Goal: Navigation & Orientation: Find specific page/section

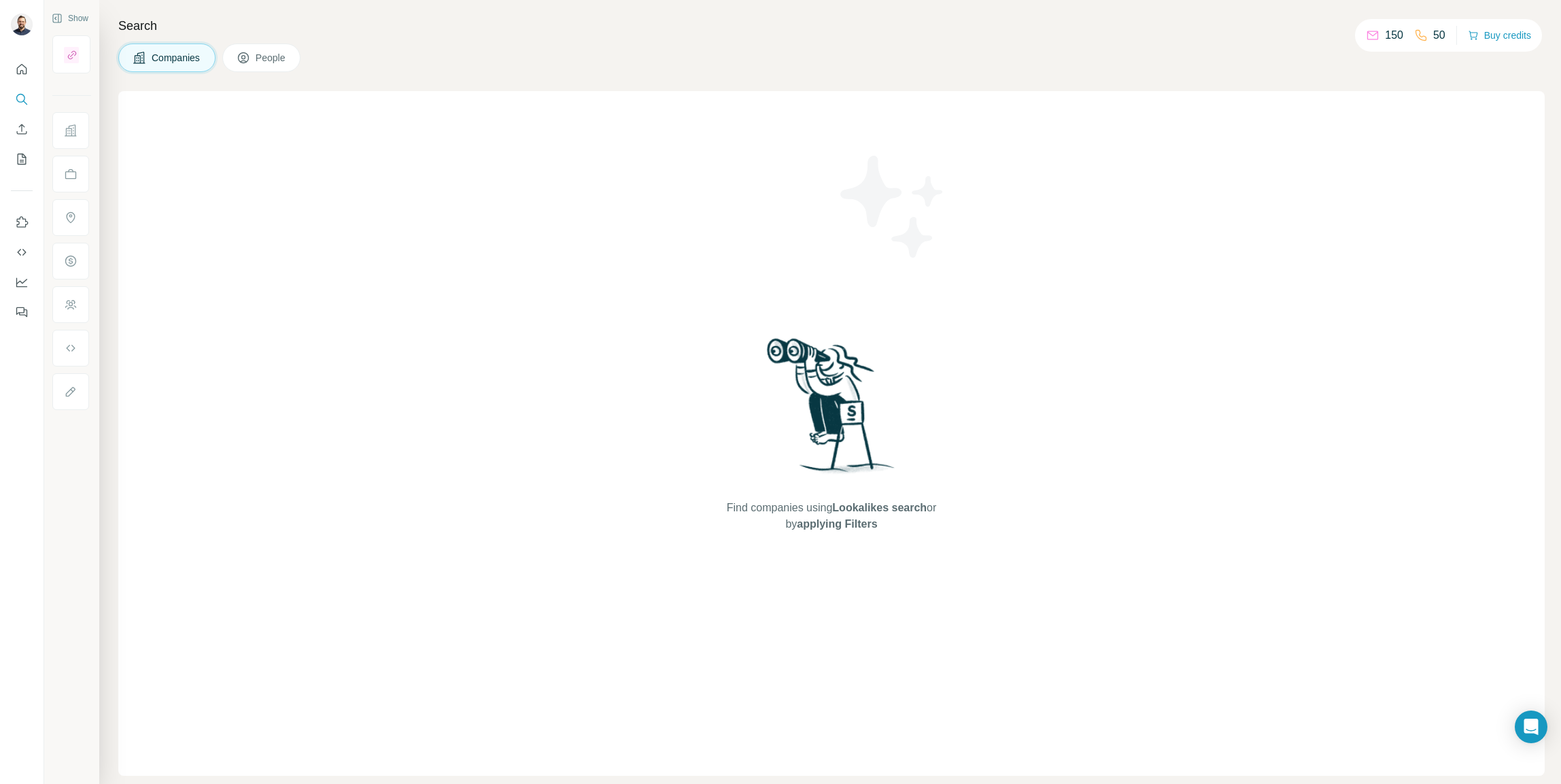
click at [30, 75] on div at bounding box center [22, 187] width 44 height 275
click at [28, 72] on button "Quick start" at bounding box center [22, 69] width 22 height 25
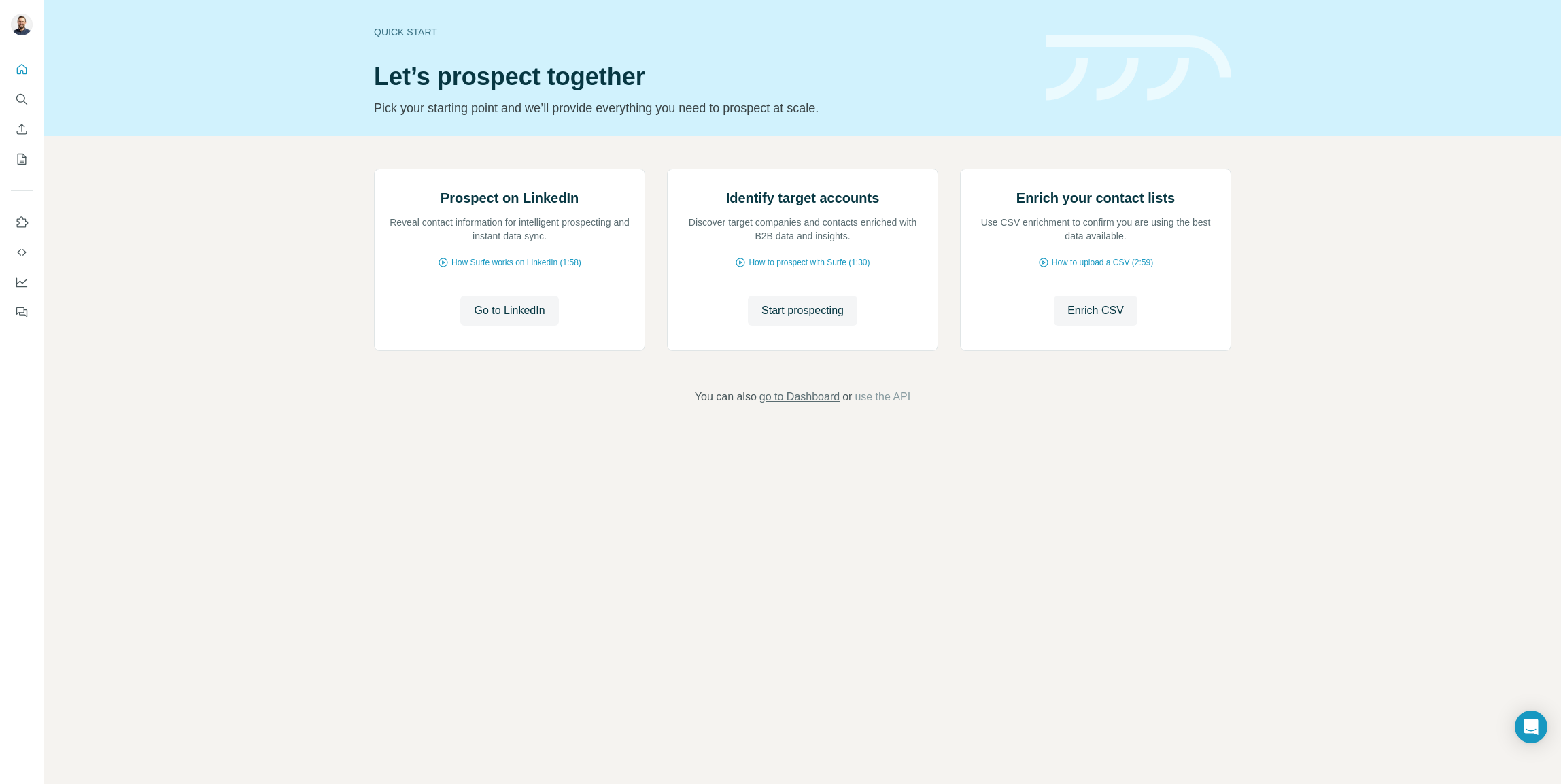
click at [814, 405] on span "go to Dashboard" at bounding box center [800, 397] width 80 height 16
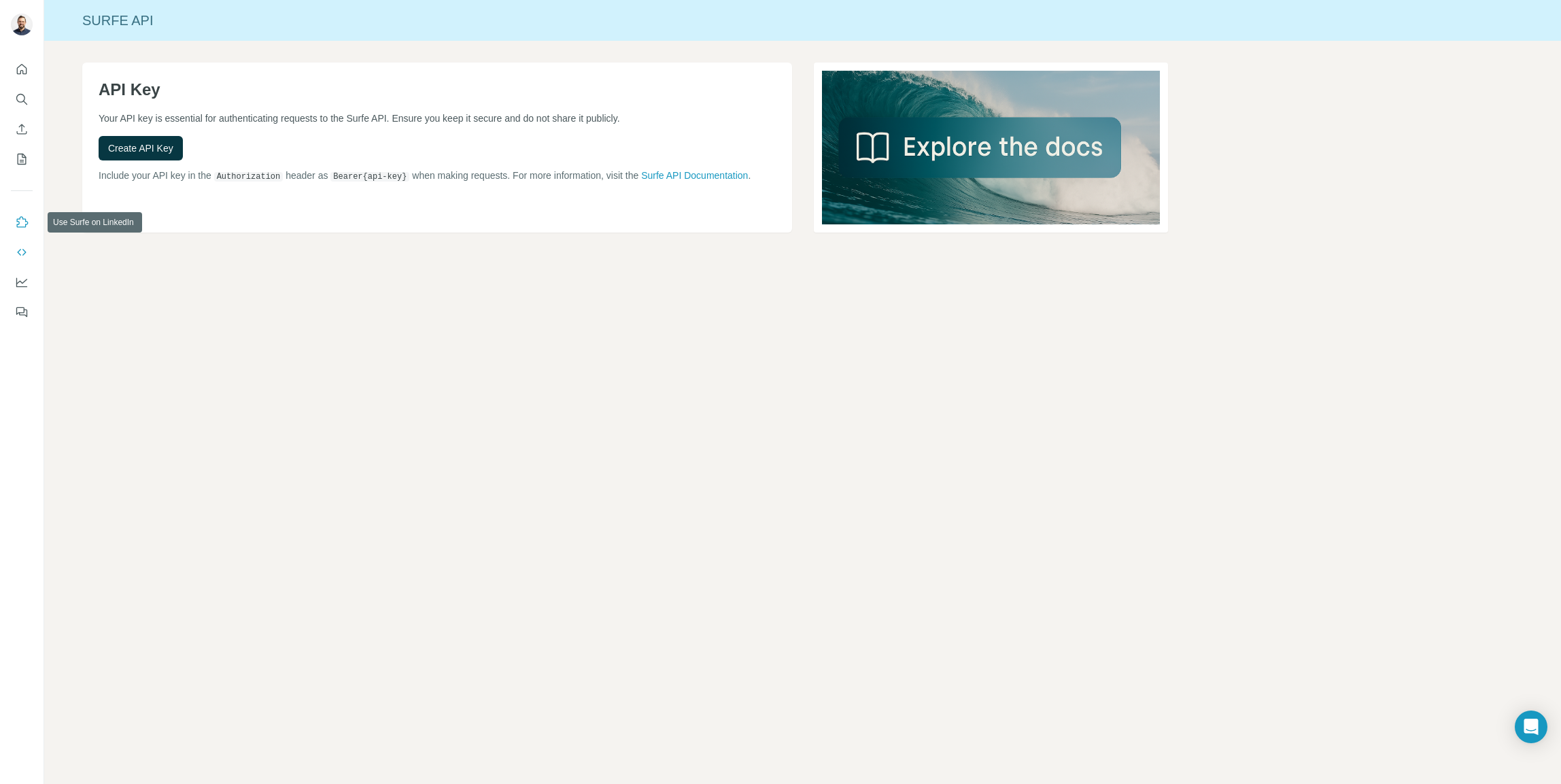
click at [17, 222] on icon "Use Surfe on LinkedIn" at bounding box center [21, 222] width 14 height 14
click at [20, 62] on button "Quick start" at bounding box center [22, 69] width 22 height 25
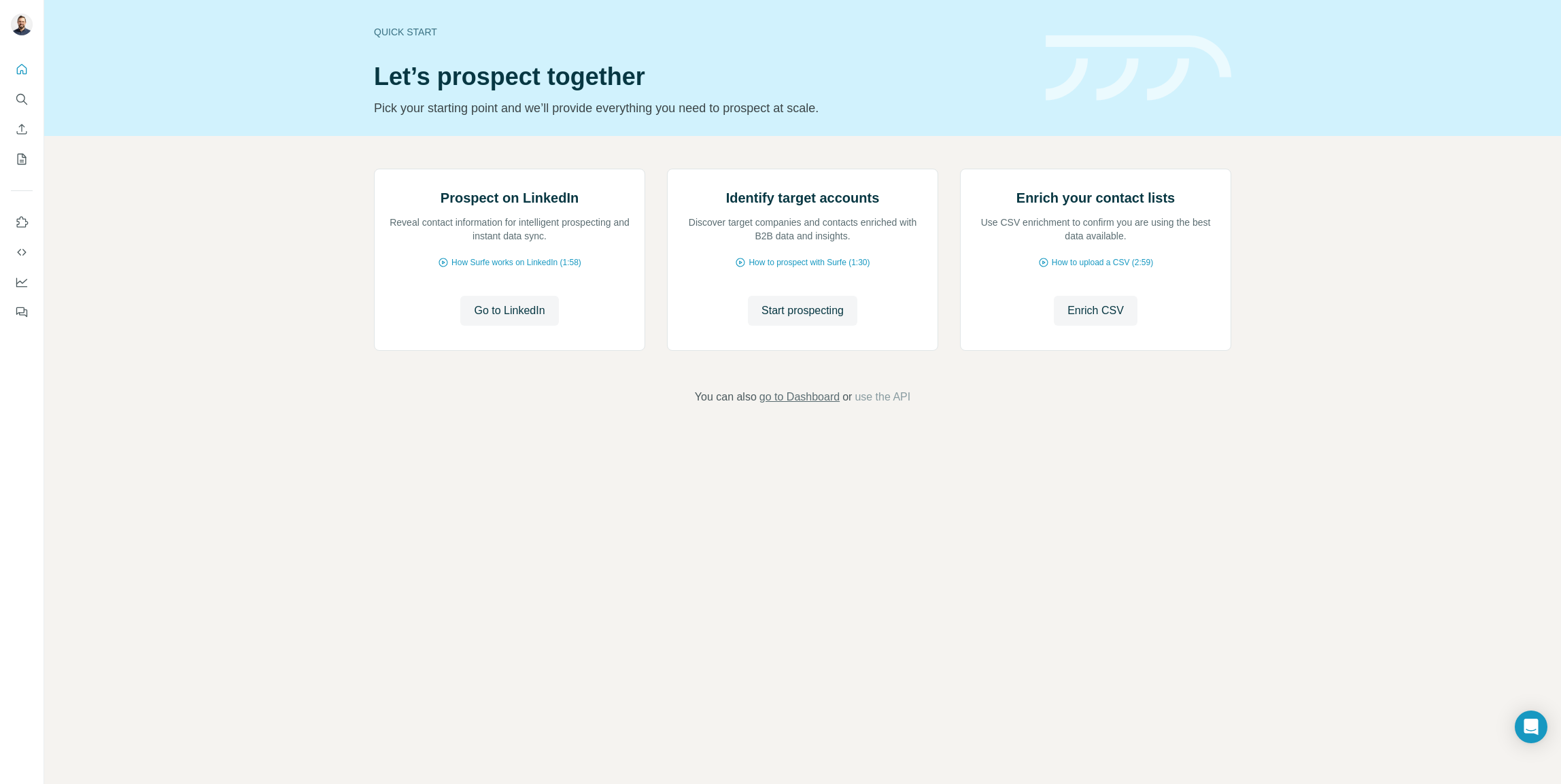
click at [790, 405] on span "go to Dashboard" at bounding box center [800, 397] width 80 height 16
